Goal: Navigation & Orientation: Go to known website

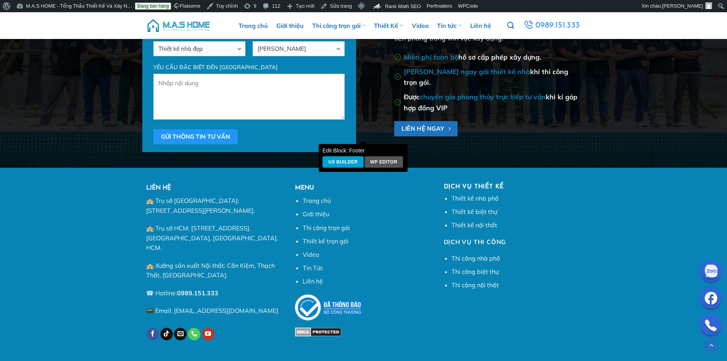
scroll to position [3373, 0]
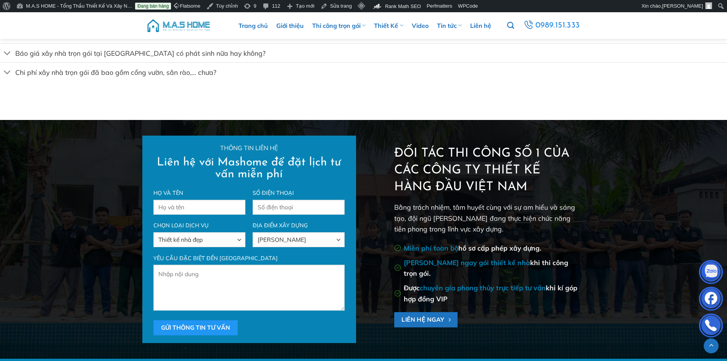
click at [194, 22] on img at bounding box center [178, 25] width 65 height 23
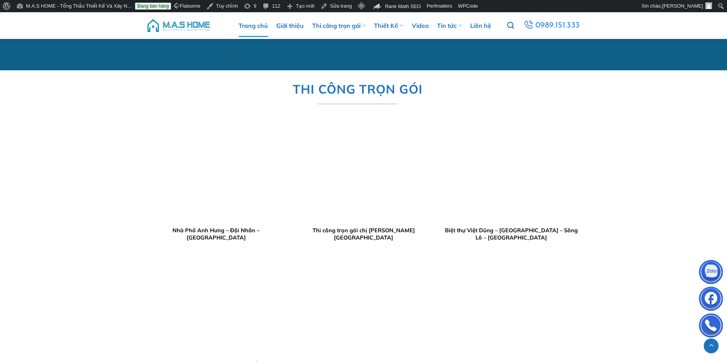
scroll to position [878, 0]
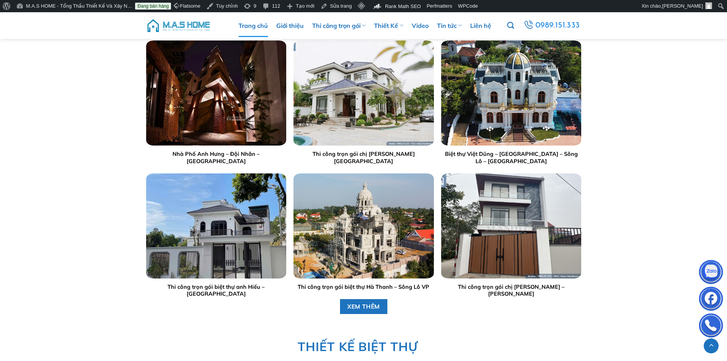
click at [189, 26] on img at bounding box center [178, 25] width 65 height 23
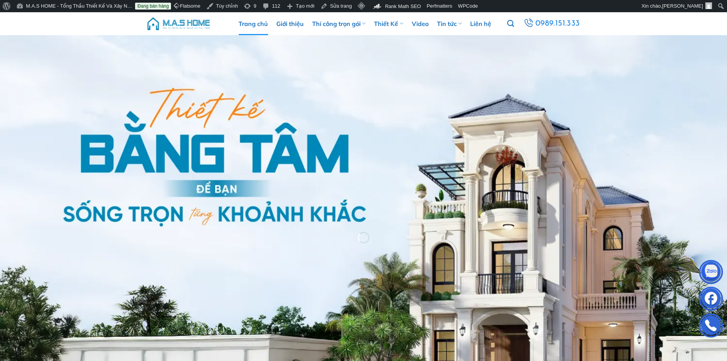
click at [185, 21] on img at bounding box center [178, 23] width 65 height 23
click at [181, 23] on img at bounding box center [178, 23] width 65 height 23
click at [199, 20] on img at bounding box center [178, 23] width 65 height 23
